Goal: Task Accomplishment & Management: Use online tool/utility

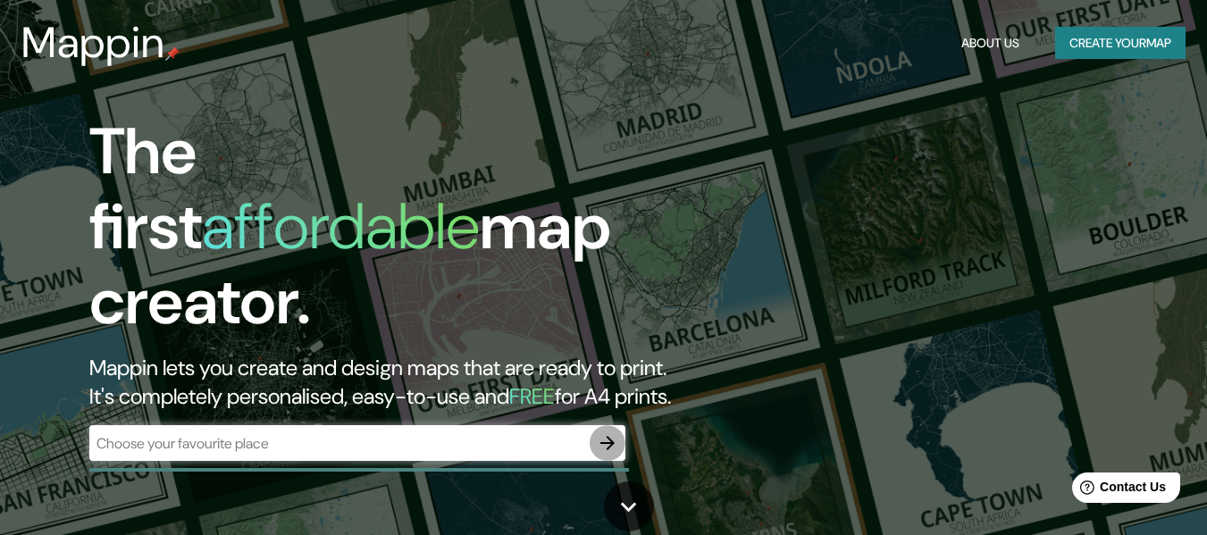
click at [612, 436] on icon "button" at bounding box center [608, 443] width 14 height 14
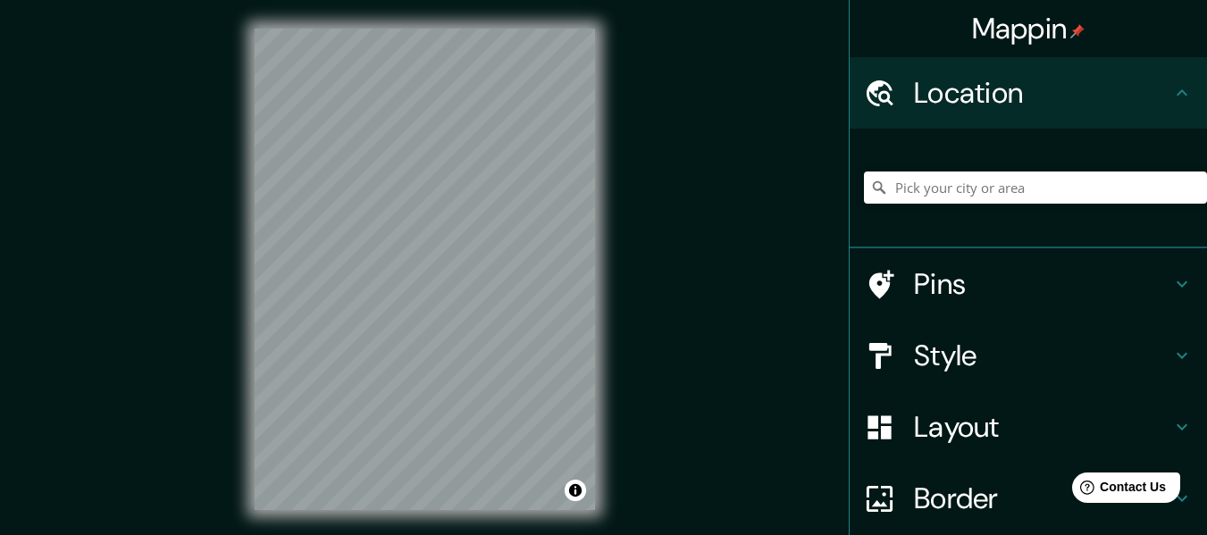
click at [669, 390] on div "Mappin Location Pins Style Layout Border Choose a border. Hint : you can make l…" at bounding box center [603, 284] width 1207 height 568
click at [649, 261] on div "Mappin Location Pins Style Layout Border Choose a border. Hint : you can make l…" at bounding box center [603, 284] width 1207 height 568
click at [993, 305] on div "Pins" at bounding box center [1029, 284] width 358 height 72
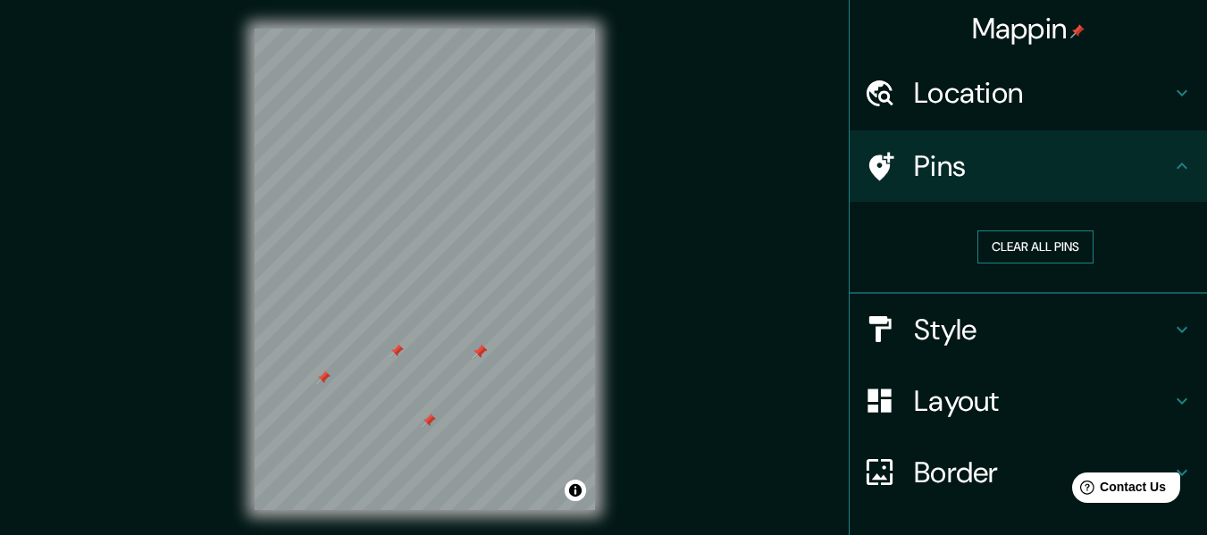
click at [1027, 236] on button "Clear all pins" at bounding box center [1036, 247] width 116 height 33
